Goal: Find specific page/section: Find specific page/section

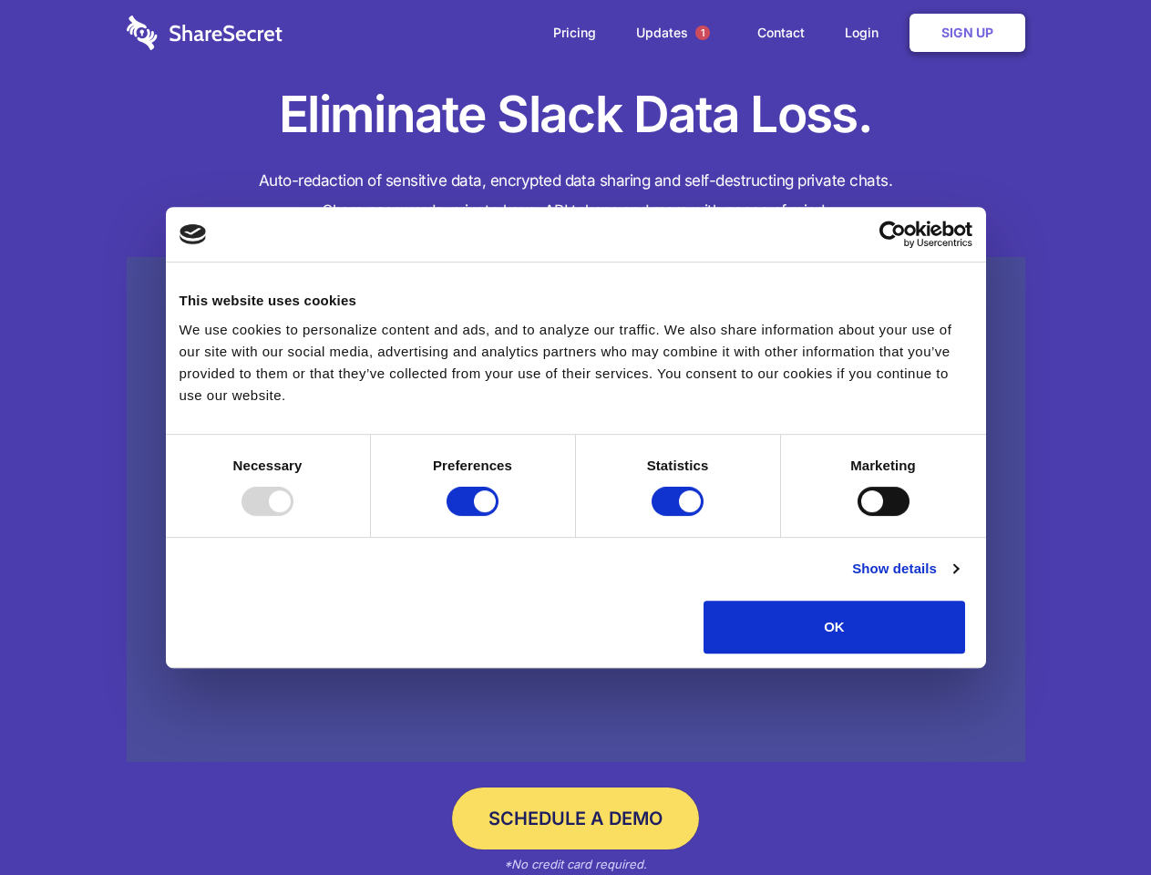
click at [293, 516] on div at bounding box center [267, 500] width 52 height 29
click at [498, 516] on input "Preferences" at bounding box center [472, 500] width 52 height 29
checkbox input "false"
click at [680, 516] on input "Statistics" at bounding box center [677, 500] width 52 height 29
checkbox input "false"
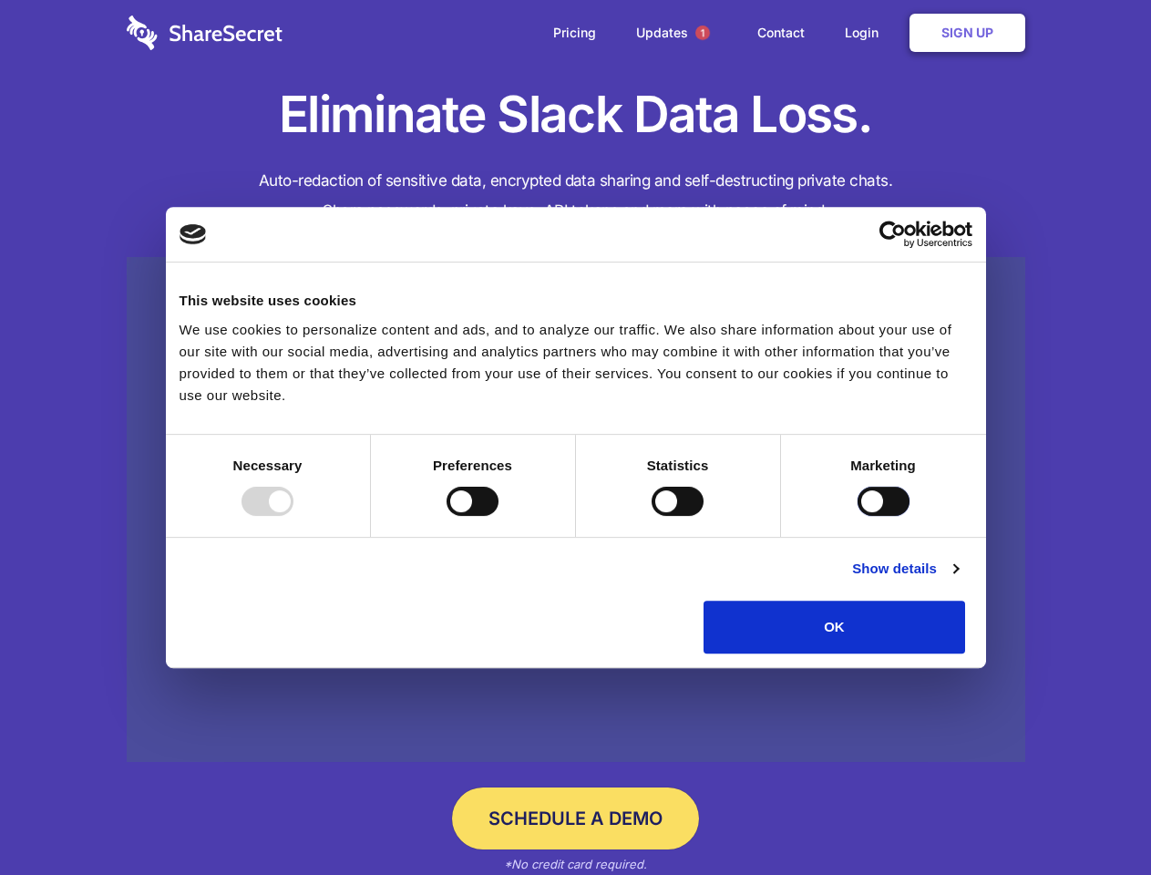
click at [857, 516] on input "Marketing" at bounding box center [883, 500] width 52 height 29
checkbox input "true"
click at [957, 579] on link "Show details" at bounding box center [905, 569] width 106 height 22
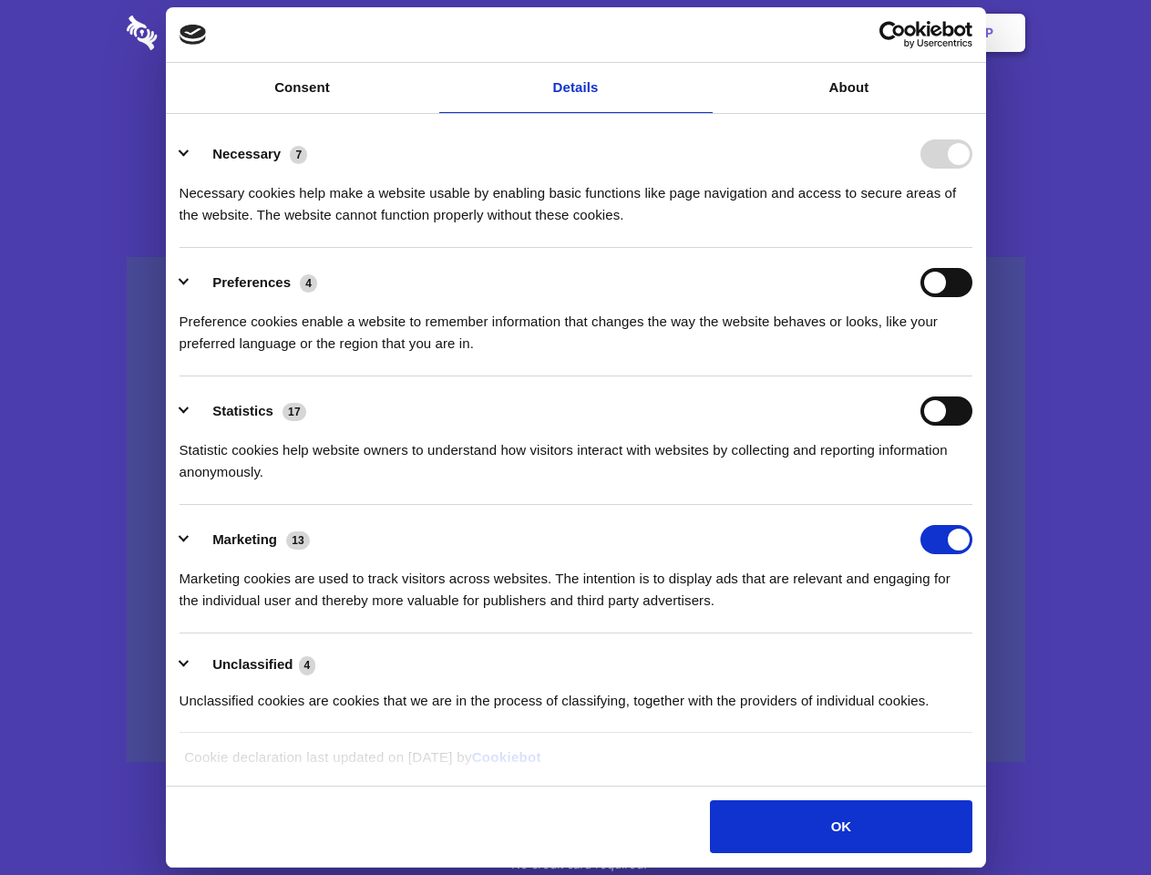
click at [972, 483] on div "Statistic cookies help website owners to understand how visitors interact with …" at bounding box center [575, 453] width 793 height 57
click at [701, 33] on span "1" at bounding box center [702, 33] width 15 height 15
